Goal: Transaction & Acquisition: Purchase product/service

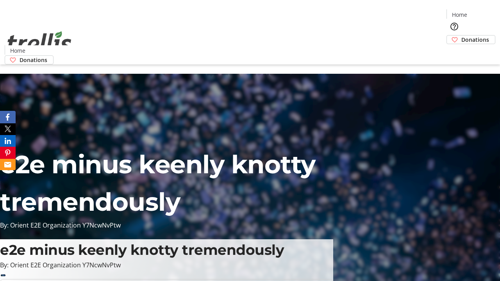
click at [462, 36] on span "Donations" at bounding box center [476, 40] width 28 height 8
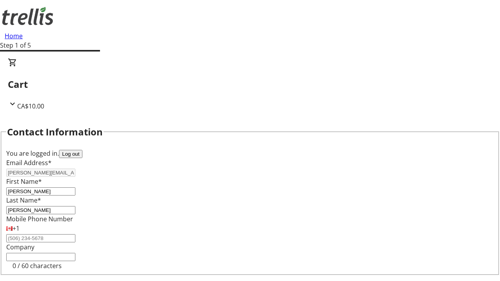
select select "CA"
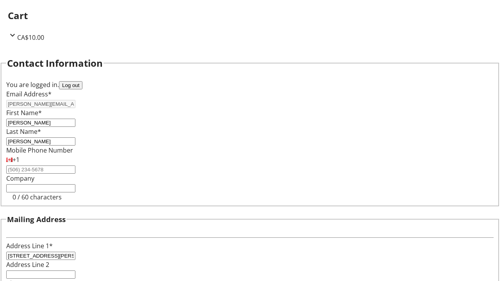
select select "BC"
type input "Kelowna"
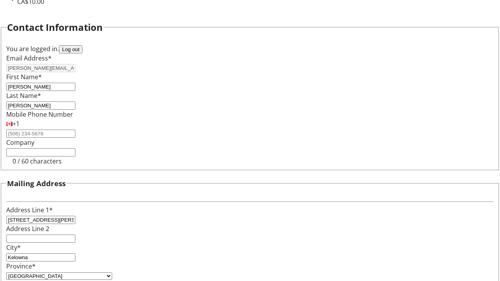
type input "V1Y 0C2"
